Goal: Download file/media

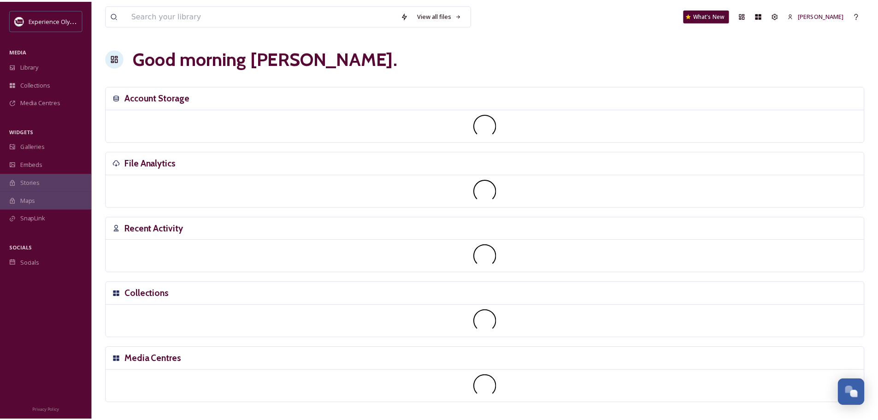
scroll to position [4130, 0]
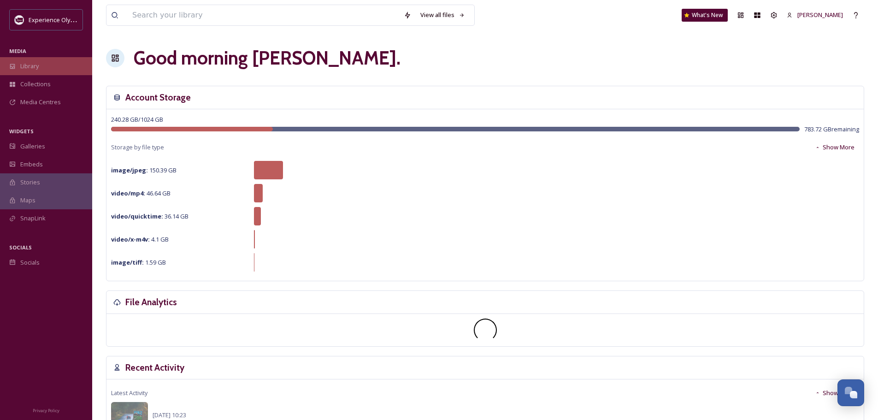
click at [35, 67] on span "Library" at bounding box center [29, 66] width 18 height 9
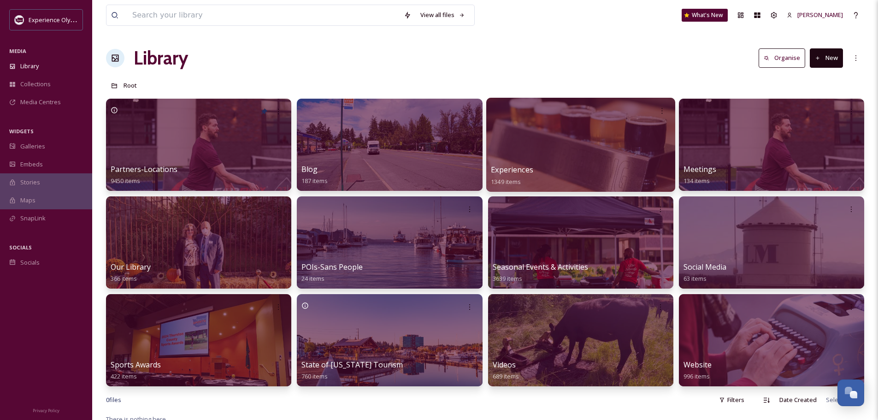
click at [527, 166] on span "Experiences" at bounding box center [512, 170] width 42 height 10
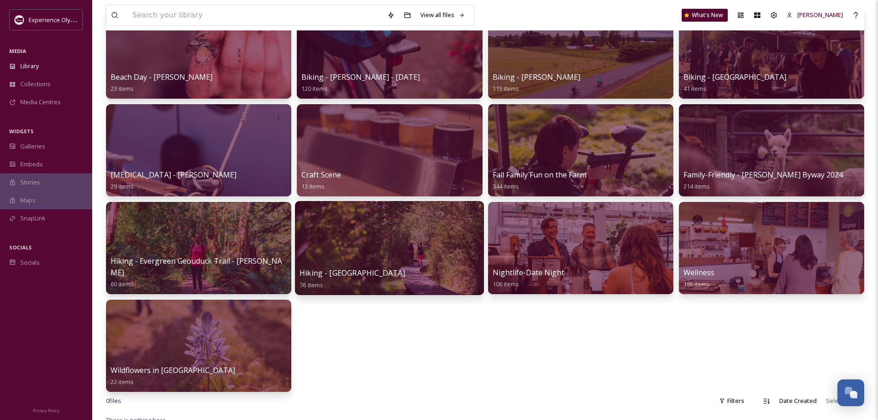
scroll to position [46, 0]
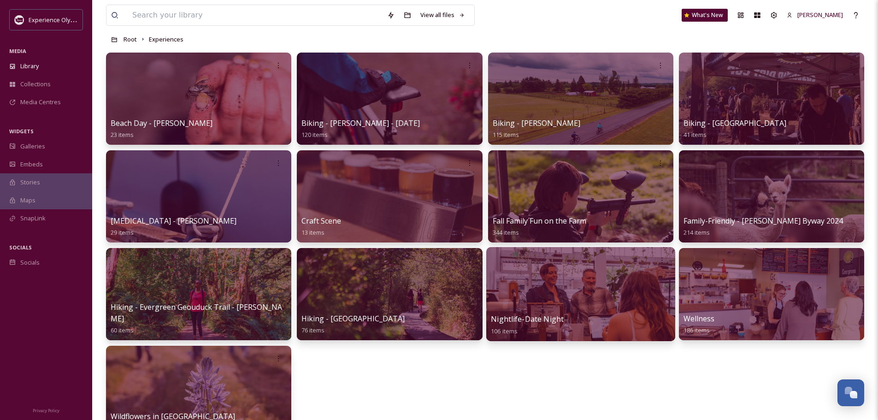
click at [543, 317] on span "Nightlife-Date Night" at bounding box center [527, 319] width 73 height 10
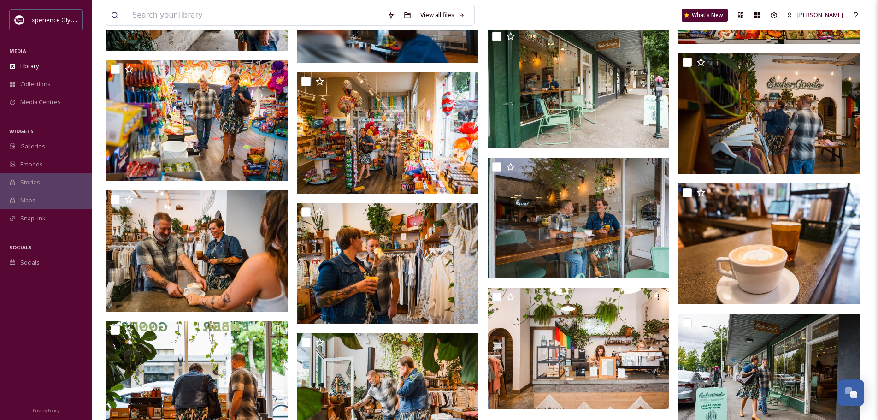
scroll to position [3134, 0]
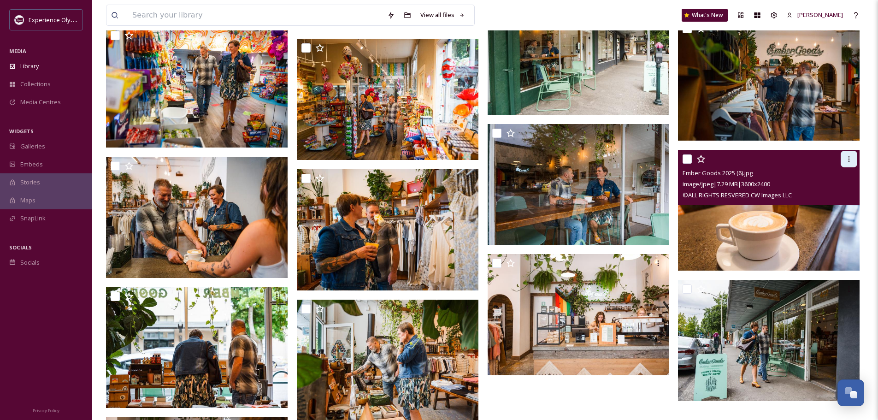
click at [852, 157] on icon at bounding box center [849, 158] width 7 height 7
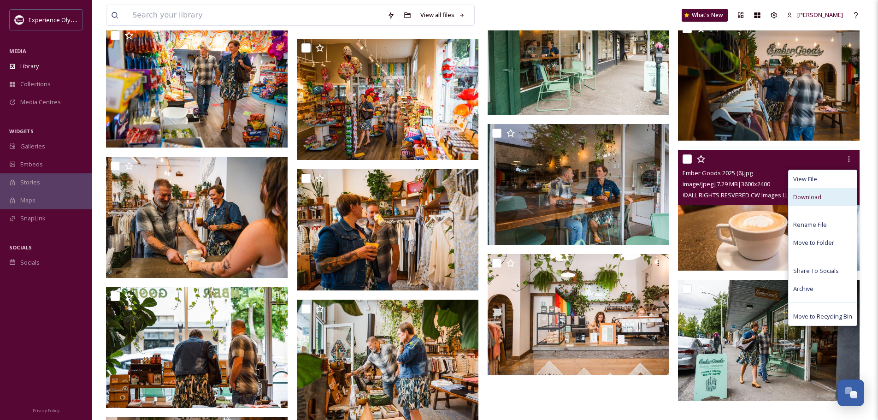
click at [806, 193] on span "Download" at bounding box center [807, 197] width 28 height 9
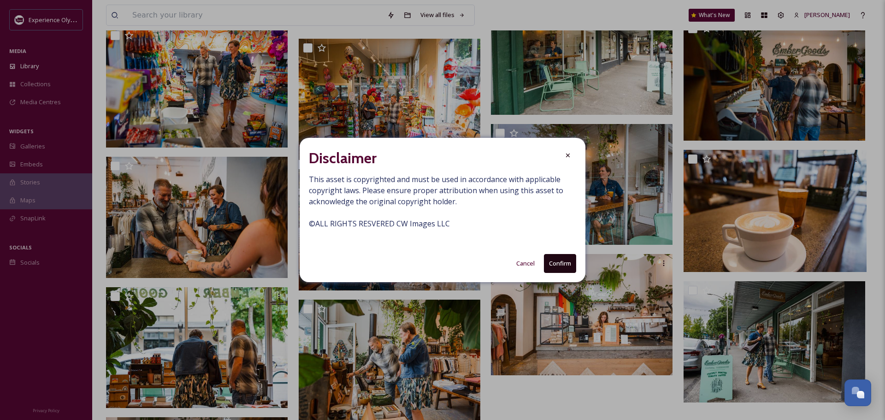
click at [548, 256] on button "Confirm" at bounding box center [560, 263] width 32 height 19
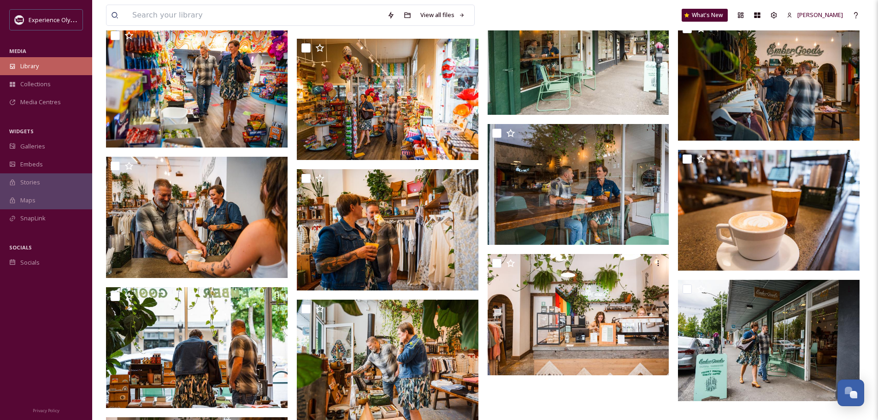
click at [36, 67] on span "Library" at bounding box center [29, 66] width 18 height 9
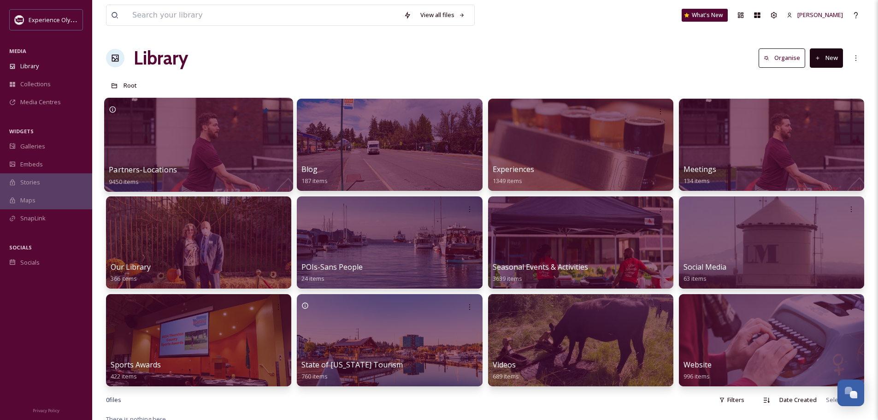
click at [154, 165] on span "Partners-Locations" at bounding box center [143, 170] width 68 height 10
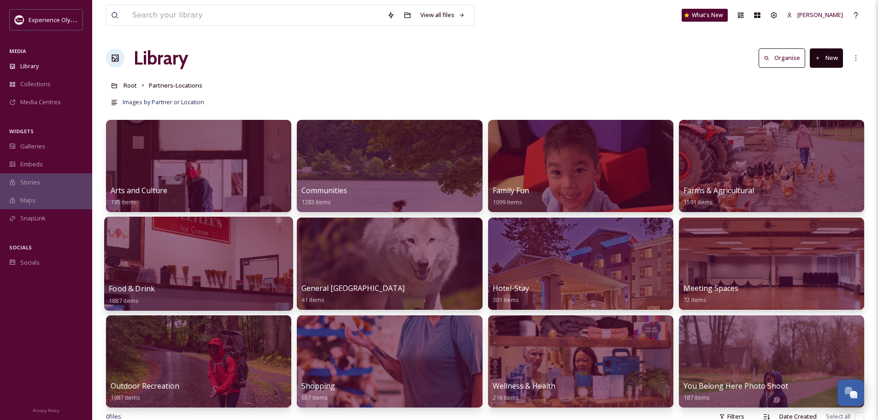
click at [131, 288] on span "Food & Drink" at bounding box center [132, 289] width 46 height 10
click at [121, 286] on span "Food & Drink" at bounding box center [132, 289] width 46 height 10
click at [235, 270] on div at bounding box center [198, 264] width 189 height 94
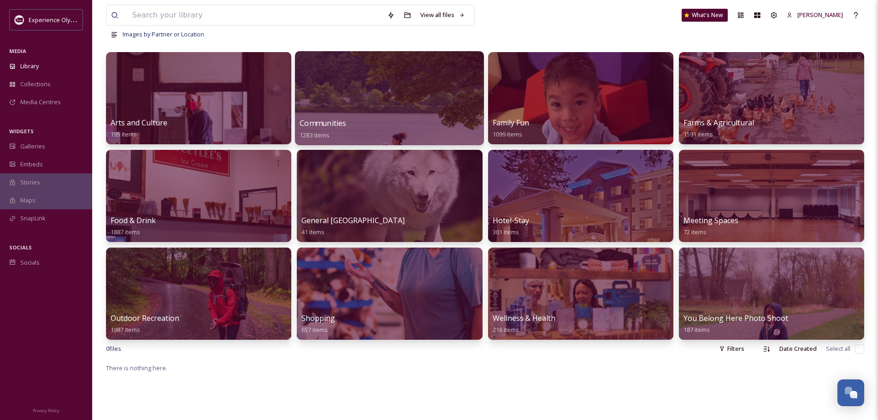
scroll to position [138, 0]
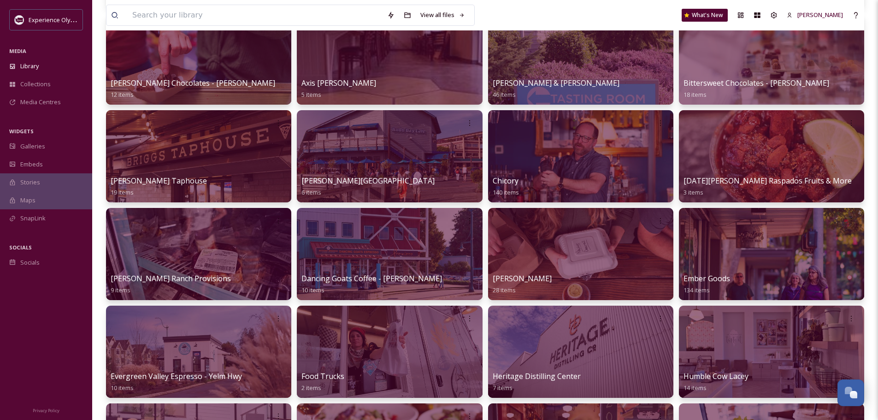
scroll to position [277, 0]
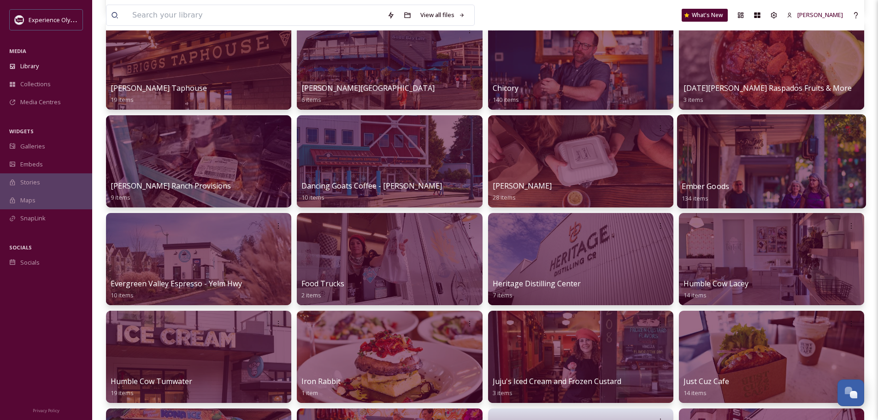
click at [725, 184] on span "Ember Goods" at bounding box center [705, 186] width 47 height 10
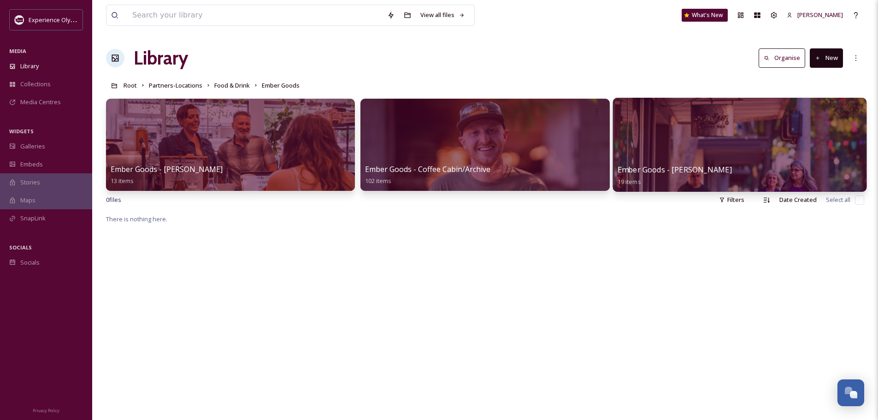
click at [689, 168] on span "Ember Goods - [PERSON_NAME]" at bounding box center [674, 170] width 114 height 10
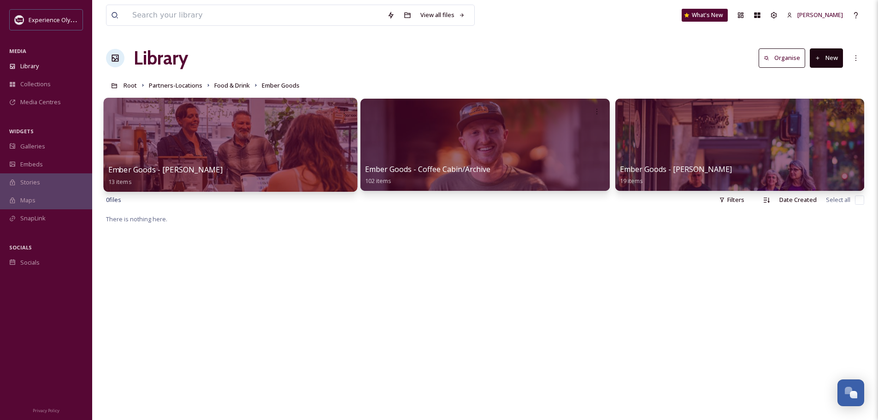
click at [195, 165] on span "Ember Goods - [PERSON_NAME]" at bounding box center [165, 170] width 114 height 10
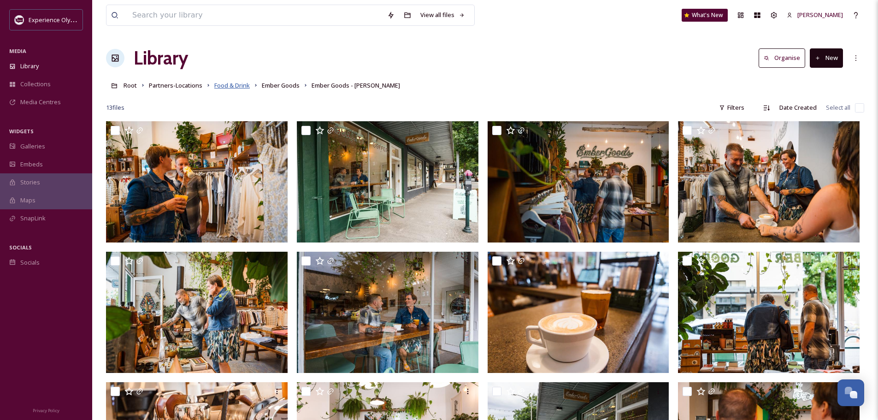
click at [233, 84] on span "Food & Drink" at bounding box center [232, 85] width 36 height 8
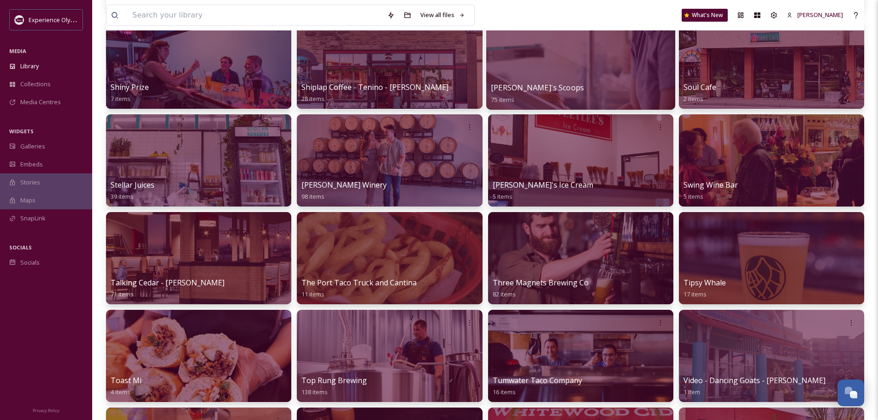
scroll to position [1107, 0]
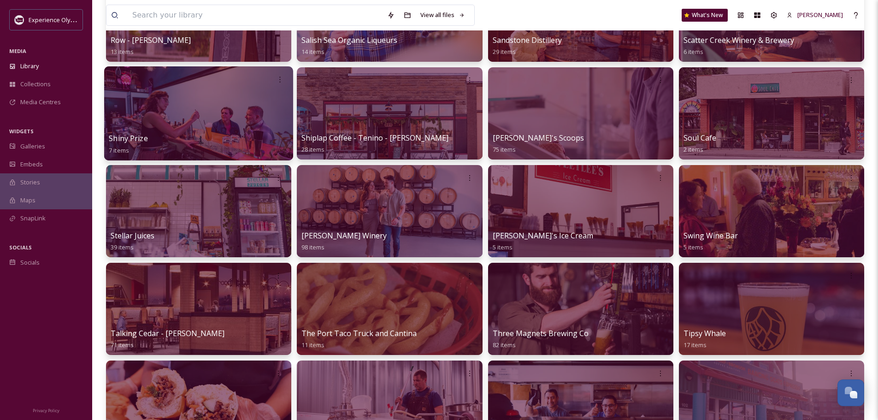
click at [202, 122] on div at bounding box center [198, 113] width 189 height 94
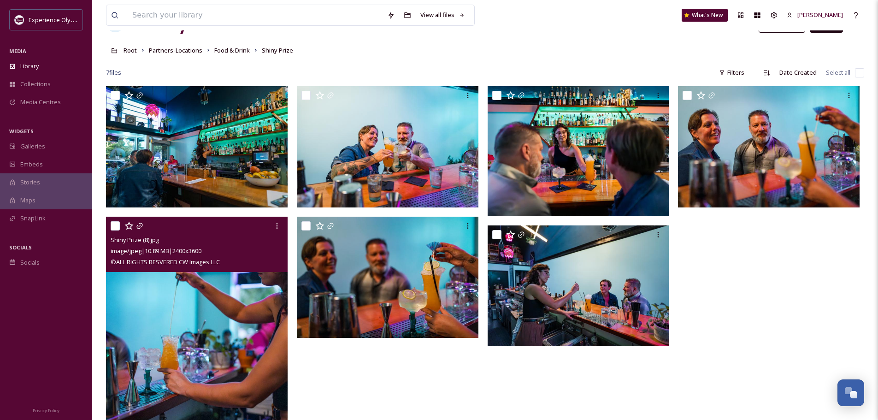
scroll to position [46, 0]
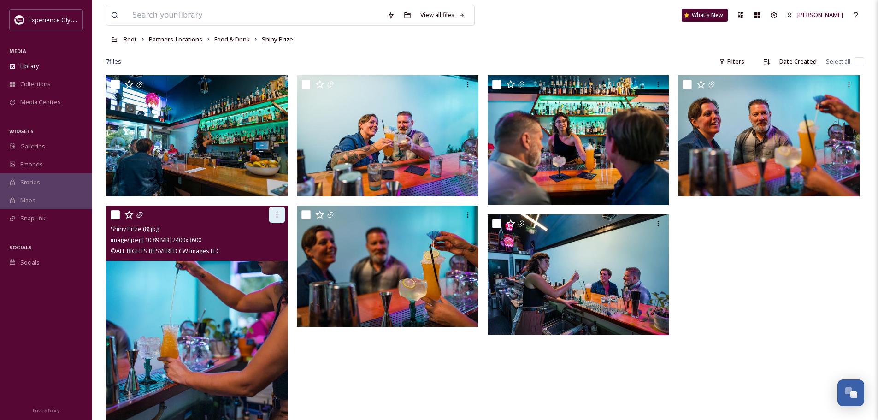
click at [274, 213] on icon at bounding box center [276, 214] width 7 height 7
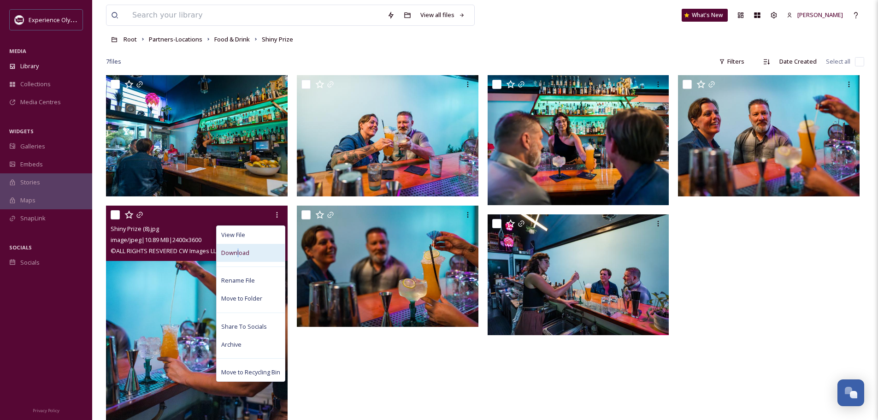
click at [237, 254] on span "Download" at bounding box center [235, 253] width 28 height 9
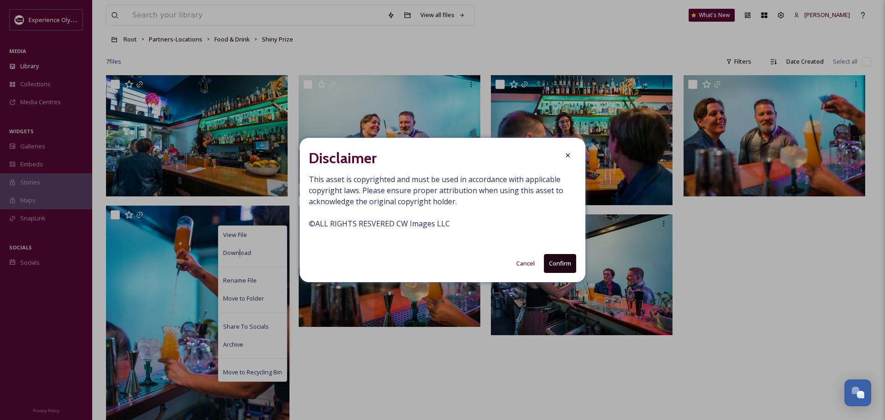
click at [554, 261] on button "Confirm" at bounding box center [560, 263] width 32 height 19
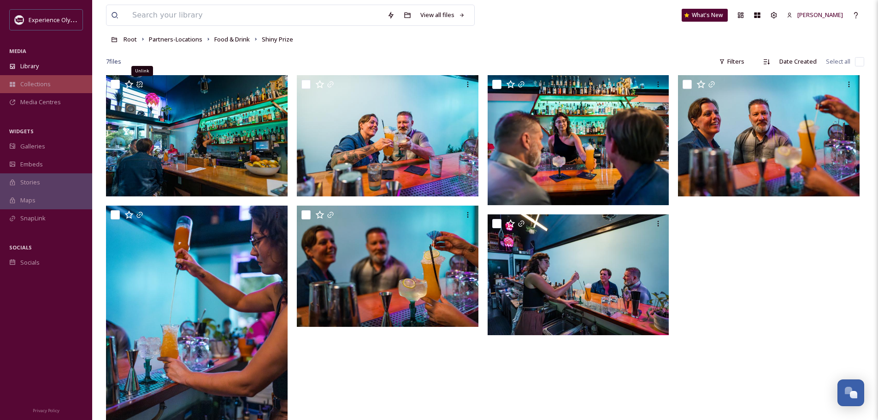
click at [57, 83] on div "Collections" at bounding box center [46, 84] width 92 height 18
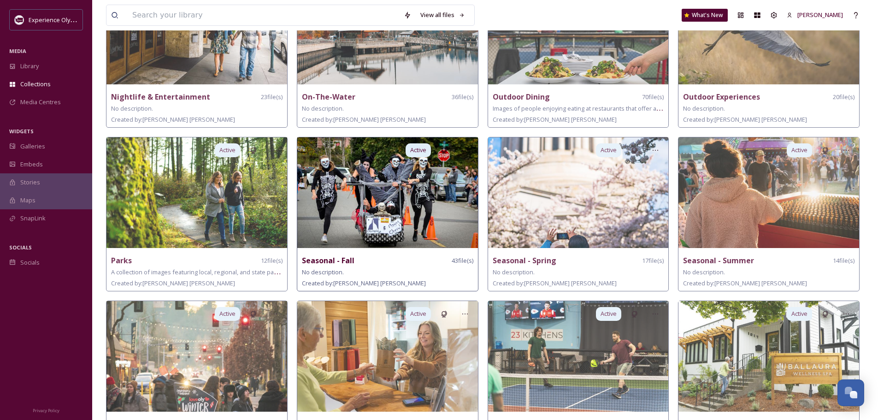
scroll to position [490, 0]
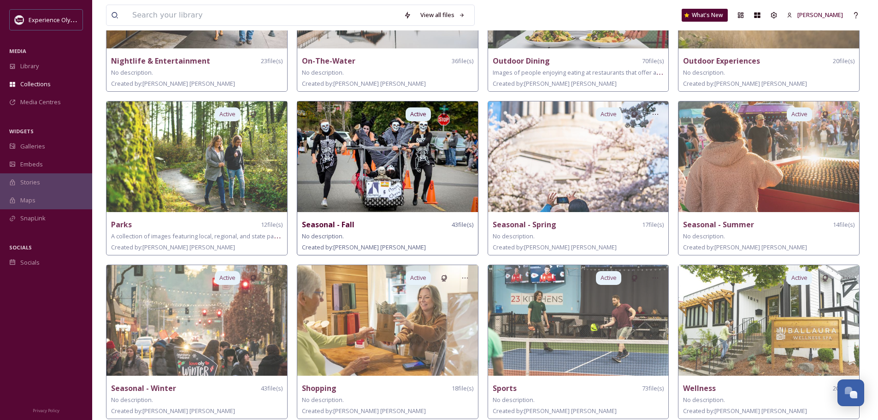
click at [410, 199] on img at bounding box center [387, 156] width 181 height 111
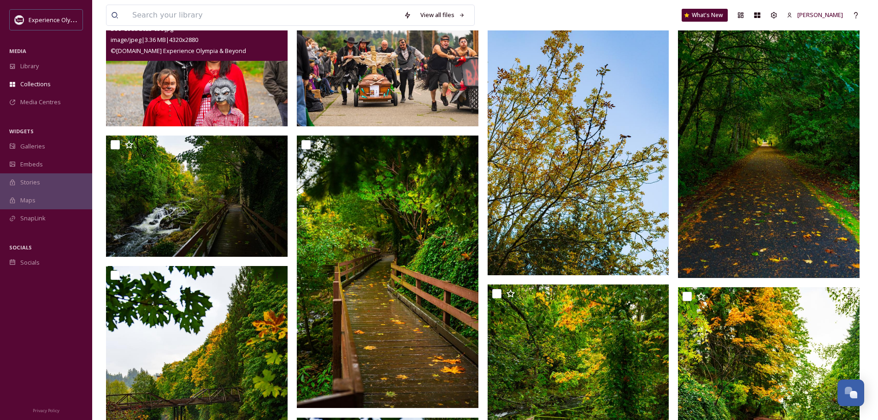
scroll to position [323, 0]
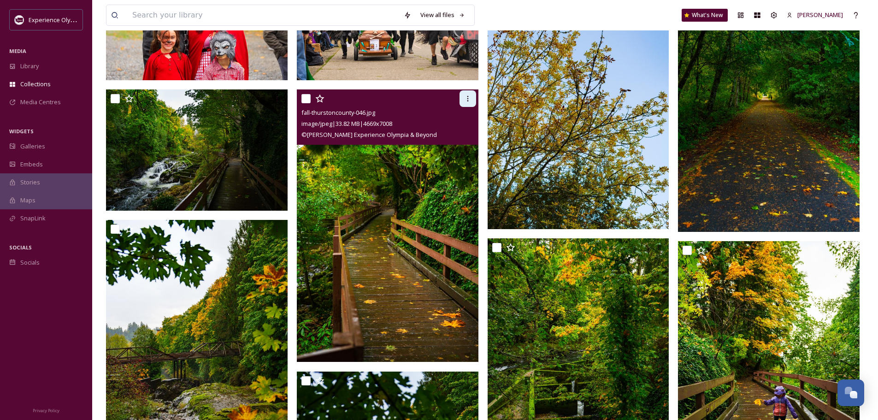
click at [467, 99] on icon at bounding box center [467, 98] width 7 height 7
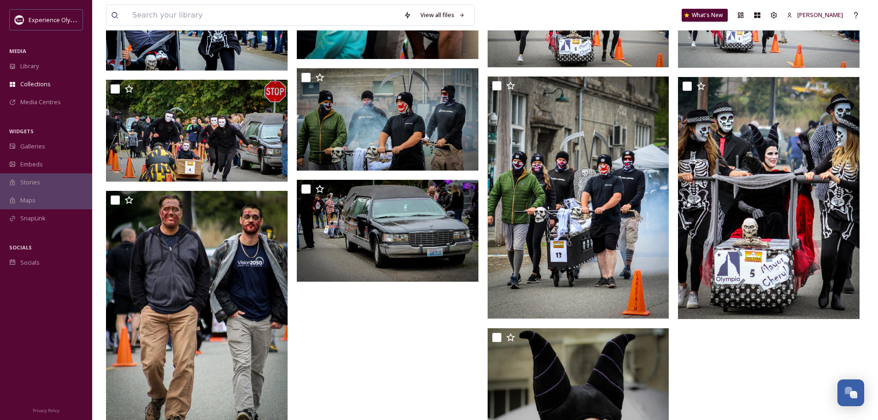
scroll to position [1907, 0]
